Goal: Task Accomplishment & Management: Use online tool/utility

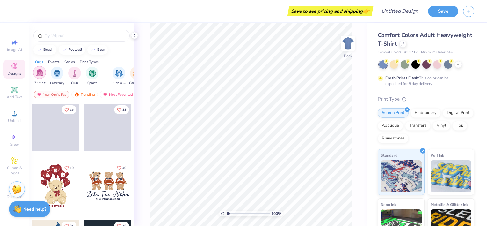
click at [39, 70] on img "filter for Sorority" at bounding box center [39, 72] width 7 height 7
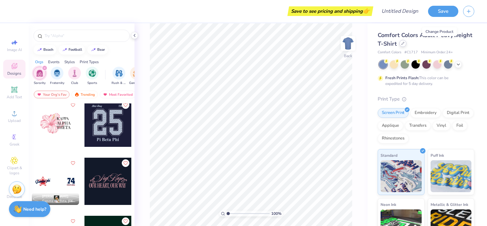
click at [405, 43] on icon at bounding box center [402, 43] width 3 height 3
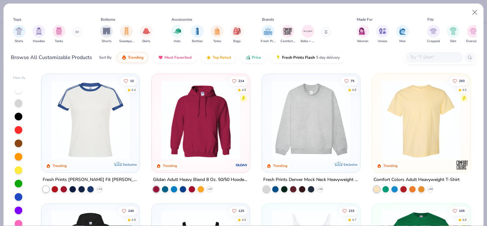
click at [78, 31] on icon at bounding box center [77, 31] width 4 height 3
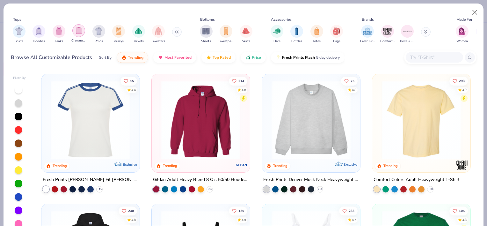
click at [80, 30] on img "filter for Crewnecks" at bounding box center [78, 30] width 7 height 7
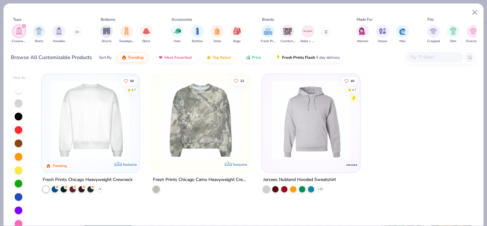
click at [123, 121] on img at bounding box center [90, 119] width 85 height 79
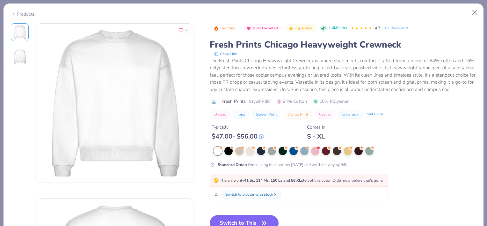
click at [32, 15] on div "Products" at bounding box center [23, 14] width 24 height 7
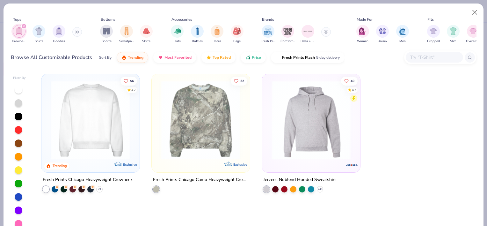
click at [327, 138] on img at bounding box center [310, 119] width 85 height 79
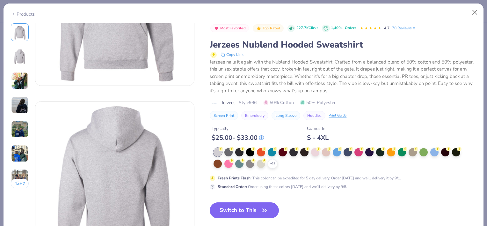
scroll to position [98, 0]
click at [270, 164] on icon at bounding box center [272, 163] width 5 height 5
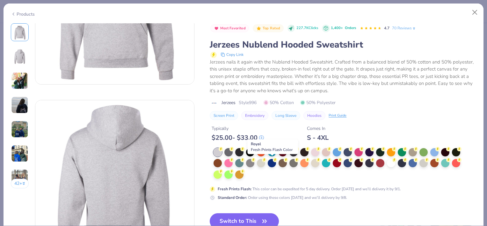
scroll to position [81, 0]
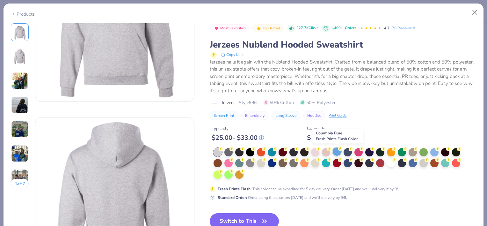
click at [339, 151] on div at bounding box center [337, 151] width 8 height 8
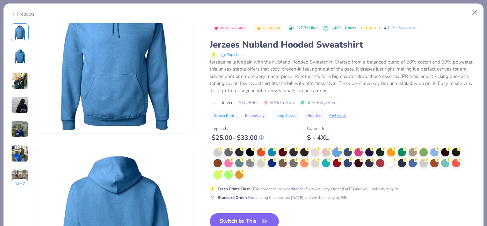
scroll to position [90, 0]
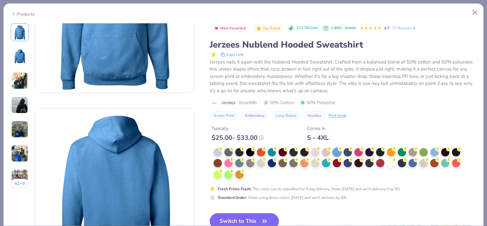
click at [230, 217] on button "Switch to This" at bounding box center [244, 221] width 69 height 16
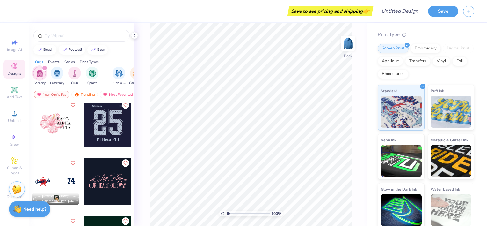
scroll to position [65, 0]
click at [403, 63] on div "Applique" at bounding box center [391, 60] width 26 height 10
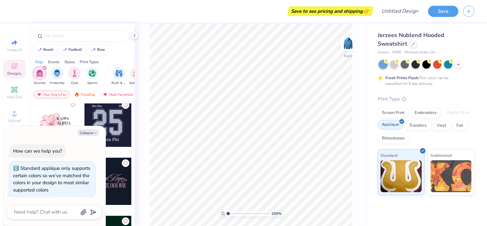
scroll to position [0, 0]
click at [396, 112] on div "Screen Print" at bounding box center [393, 112] width 31 height 10
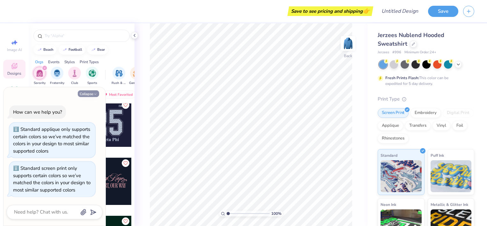
click at [86, 93] on button "Collapse" at bounding box center [88, 93] width 21 height 7
type textarea "x"
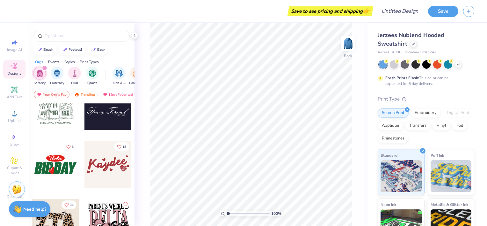
scroll to position [2168, 0]
click at [13, 140] on icon at bounding box center [15, 137] width 8 height 8
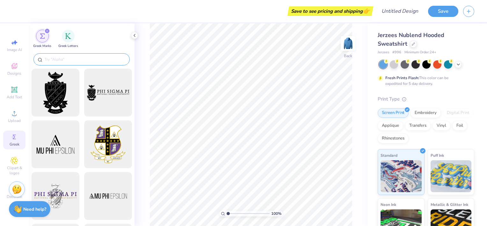
click at [69, 57] on input "text" at bounding box center [85, 59] width 82 height 6
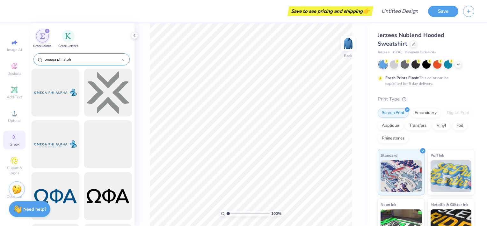
type input "omega phi alpha"
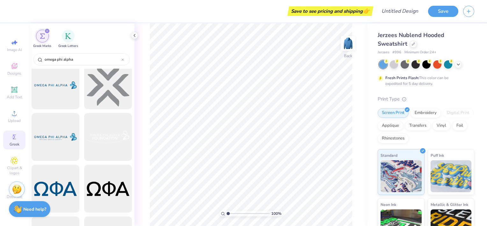
scroll to position [0, 0]
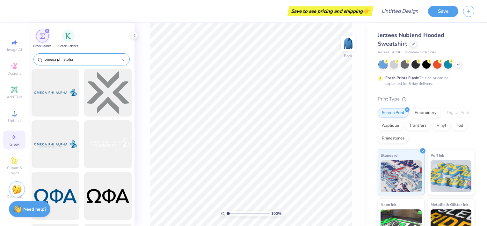
click at [121, 58] on icon at bounding box center [122, 59] width 3 height 3
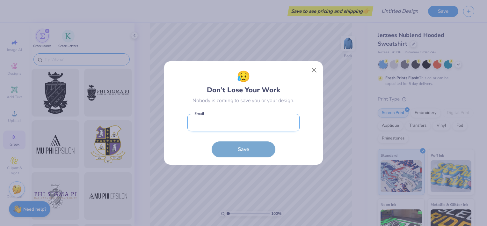
click at [248, 124] on input "email" at bounding box center [243, 123] width 112 height 18
type input "[EMAIL_ADDRESS][DOMAIN_NAME]"
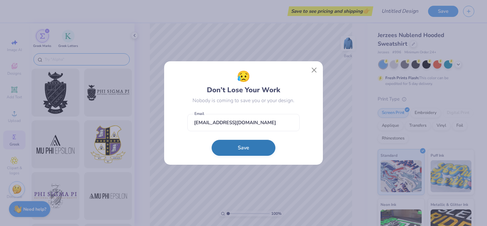
click at [241, 151] on button "Save" at bounding box center [244, 148] width 64 height 16
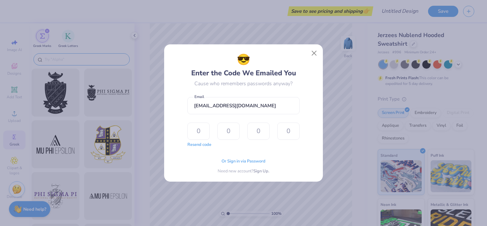
type input "2"
type input "0"
type input "9"
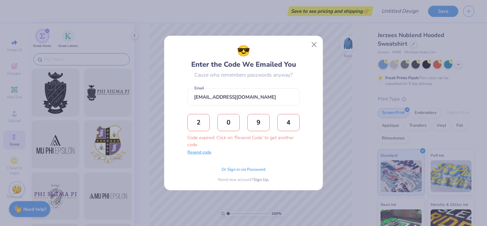
type input "4"
click at [198, 152] on button "Resend code" at bounding box center [199, 152] width 24 height 6
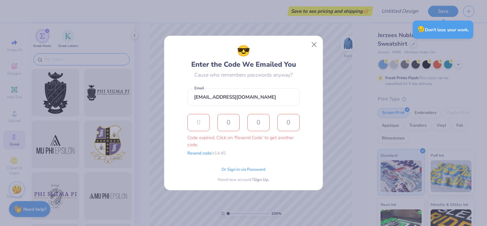
click at [204, 120] on input "text" at bounding box center [198, 122] width 22 height 17
type input "3"
type input "5"
type input "6"
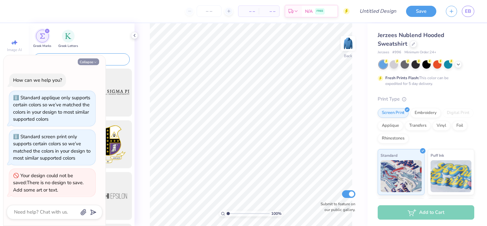
click at [88, 61] on button "Collapse" at bounding box center [88, 61] width 21 height 7
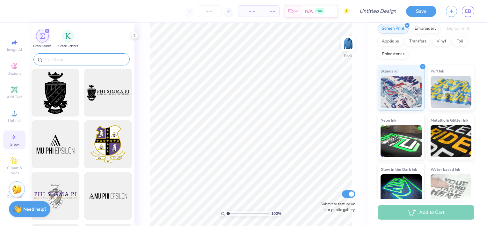
scroll to position [94, 0]
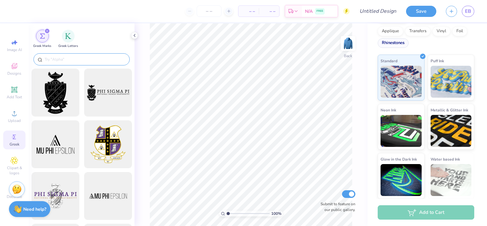
click at [409, 40] on div "Rhinestones" at bounding box center [393, 43] width 31 height 10
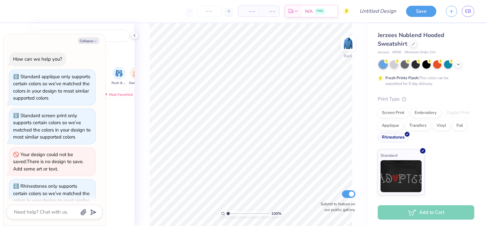
scroll to position [18, 0]
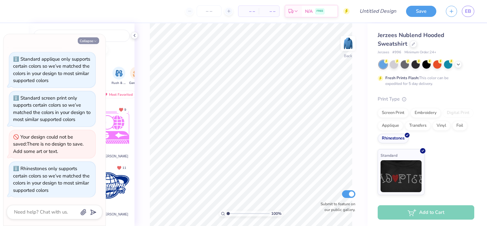
click at [92, 40] on button "Collapse" at bounding box center [88, 40] width 21 height 7
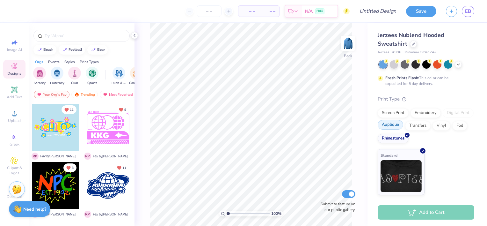
click at [394, 125] on div "Applique" at bounding box center [391, 125] width 26 height 10
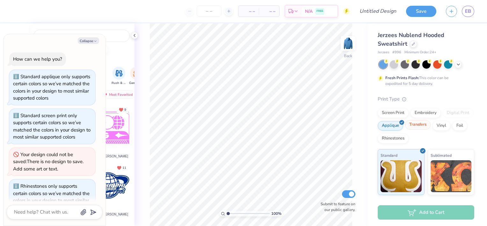
scroll to position [56, 0]
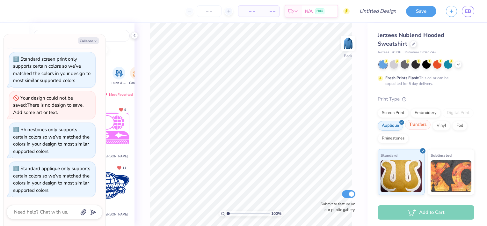
click at [416, 126] on div "Transfers" at bounding box center [418, 125] width 26 height 10
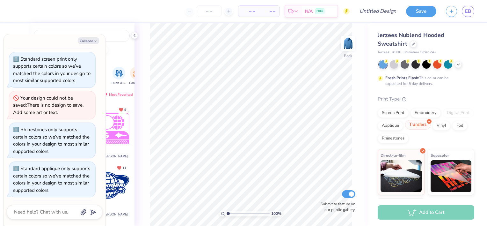
scroll to position [95, 0]
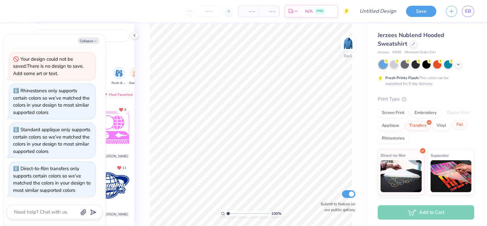
click at [452, 129] on div "Foil" at bounding box center [459, 125] width 15 height 10
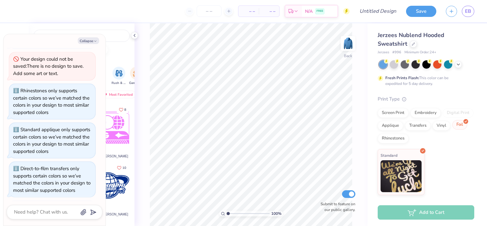
scroll to position [134, 0]
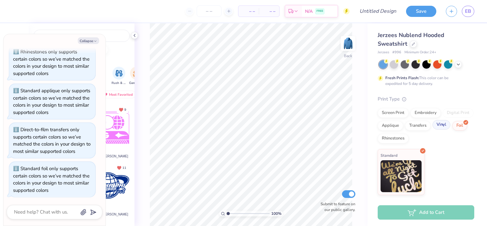
click at [443, 122] on div "Vinyl" at bounding box center [442, 125] width 18 height 10
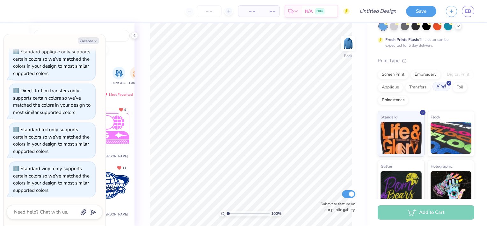
scroll to position [0, 0]
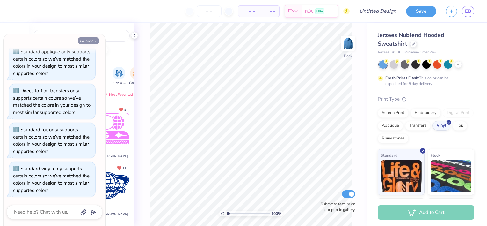
click at [89, 40] on button "Collapse" at bounding box center [88, 40] width 21 height 7
type textarea "x"
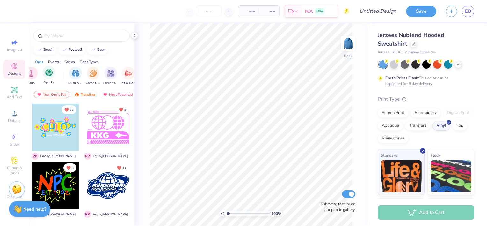
scroll to position [0, 45]
click at [71, 74] on img "filter for Rush & Bid" at bounding box center [73, 72] width 7 height 7
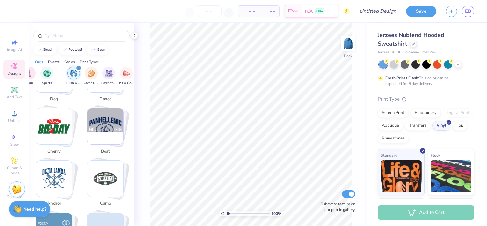
scroll to position [562, 0]
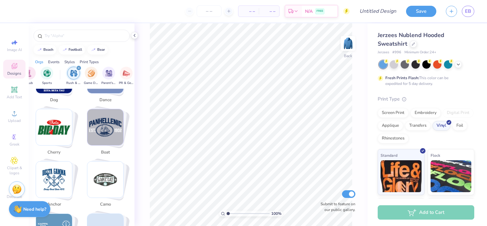
click at [106, 125] on img "Stack Card Button boat" at bounding box center [105, 127] width 36 height 36
type input "boat"
click at [106, 125] on img "Stack Card Button boat" at bounding box center [105, 127] width 36 height 36
click at [96, 117] on img "Stack Card Button boat" at bounding box center [105, 127] width 36 height 36
click at [14, 161] on icon at bounding box center [14, 160] width 3 height 3
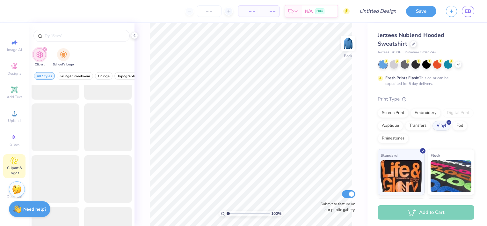
scroll to position [1531, 0]
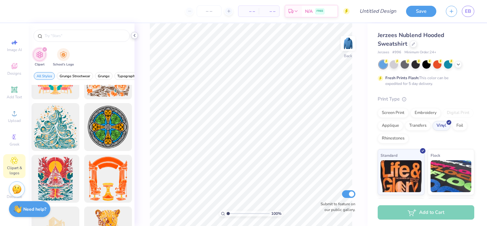
click at [133, 34] on icon at bounding box center [134, 35] width 5 height 5
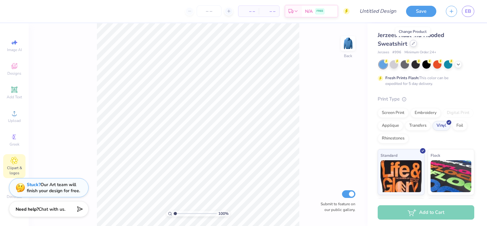
click at [413, 43] on icon at bounding box center [413, 43] width 3 height 3
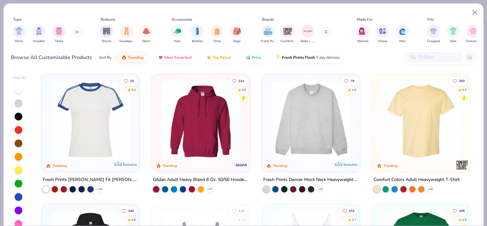
click at [99, 92] on img at bounding box center [90, 119] width 85 height 79
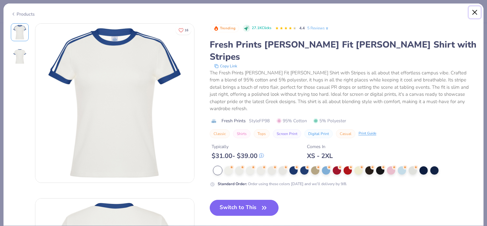
click at [476, 9] on button "Close" at bounding box center [475, 12] width 12 height 12
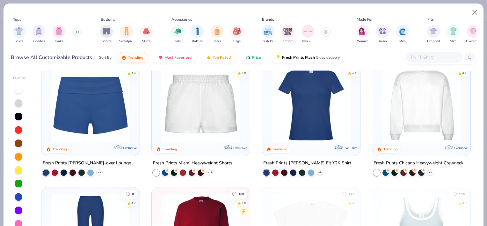
scroll to position [406, 0]
click at [240, 114] on img at bounding box center [200, 103] width 85 height 79
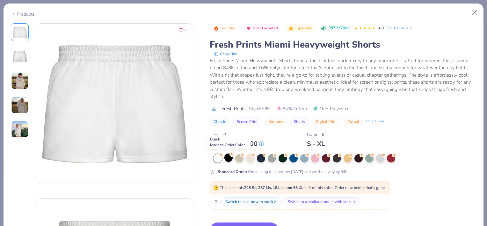
click at [230, 156] on div at bounding box center [228, 157] width 8 height 8
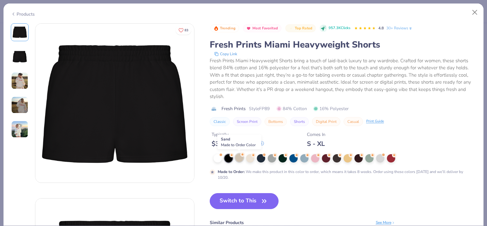
click at [239, 157] on div at bounding box center [239, 157] width 8 height 8
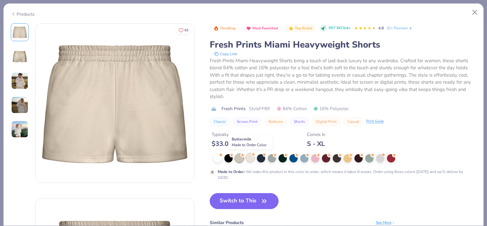
click at [248, 157] on div at bounding box center [250, 157] width 8 height 8
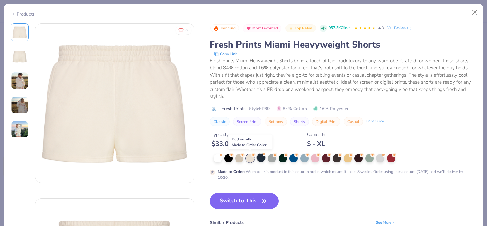
click at [259, 158] on div at bounding box center [261, 157] width 8 height 8
click at [260, 156] on div at bounding box center [261, 157] width 8 height 8
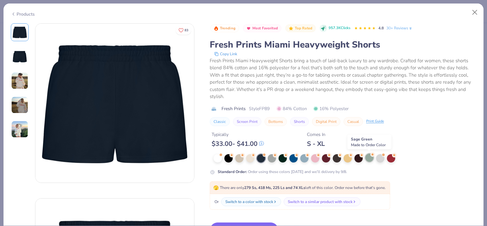
click at [366, 157] on div at bounding box center [369, 157] width 8 height 8
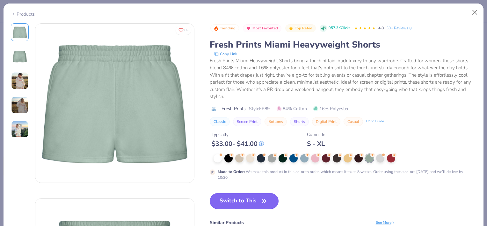
click at [252, 201] on button "Switch to This" at bounding box center [244, 201] width 69 height 16
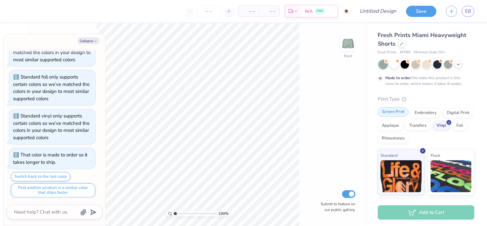
click at [396, 113] on div "Screen Print" at bounding box center [393, 112] width 31 height 10
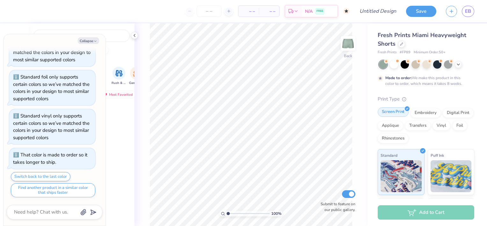
scroll to position [265, 0]
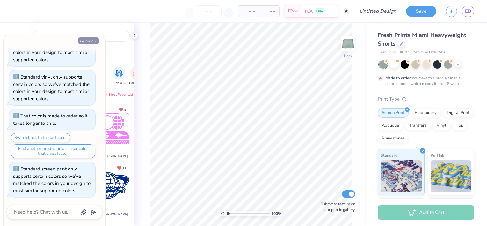
click at [90, 41] on button "Collapse" at bounding box center [88, 40] width 21 height 7
type textarea "x"
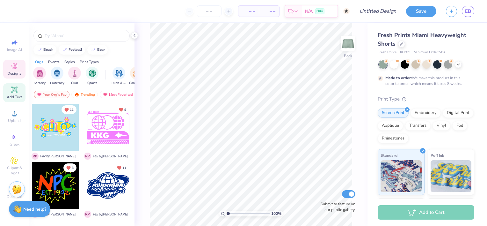
click at [18, 96] on span "Add Text" at bounding box center [14, 96] width 15 height 5
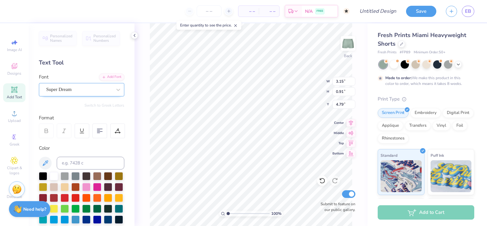
click at [77, 93] on div at bounding box center [79, 89] width 66 height 9
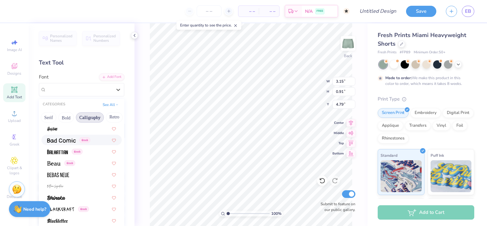
scroll to position [0, 55]
click at [77, 117] on button "Bold" at bounding box center [79, 117] width 16 height 10
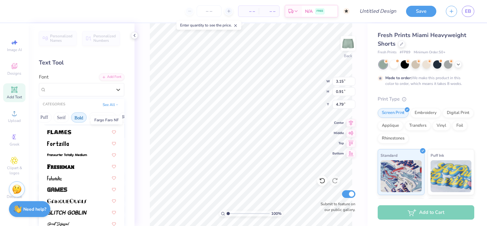
scroll to position [204, 0]
click at [74, 164] on img at bounding box center [60, 166] width 27 height 4
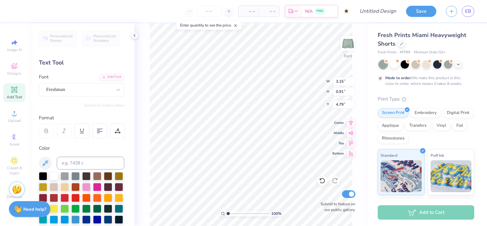
type input "4.02"
type input "1.09"
type input "4.71"
click at [12, 141] on div "Greek" at bounding box center [14, 139] width 22 height 19
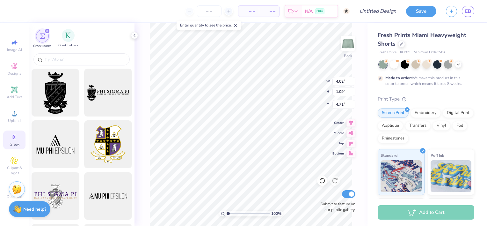
click at [62, 38] on div "Greek Letters" at bounding box center [68, 38] width 20 height 19
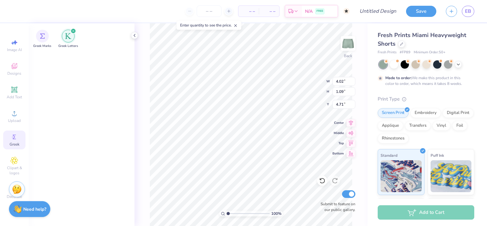
scroll to position [427, 0]
